Goal: Task Accomplishment & Management: Manage account settings

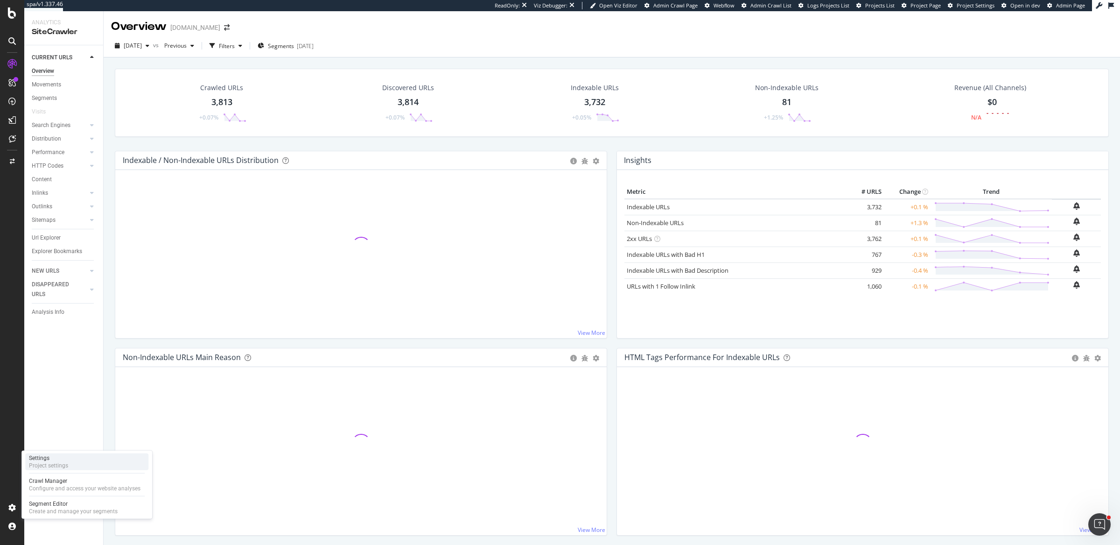
click at [81, 466] on div "Settings Project settings" at bounding box center [86, 461] width 123 height 17
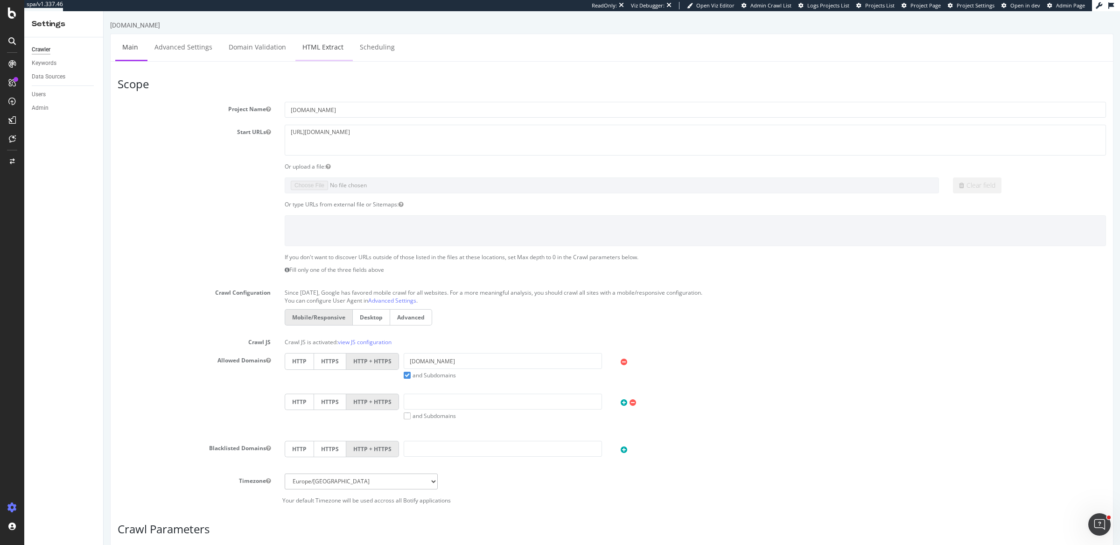
click at [342, 40] on link "HTML Extract" at bounding box center [322, 47] width 55 height 26
